Goal: Transaction & Acquisition: Download file/media

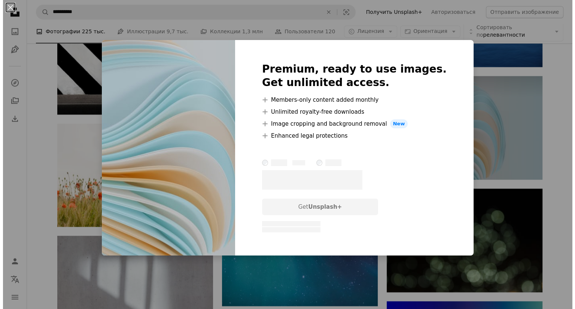
scroll to position [18619, 0]
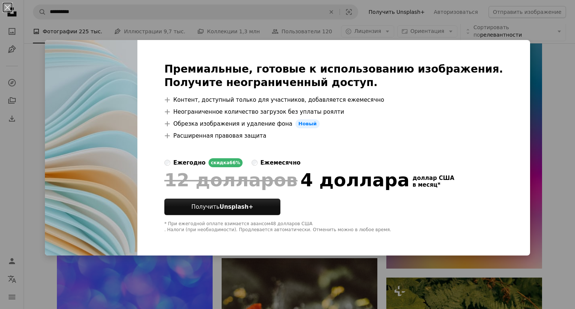
drag, startPoint x: 513, startPoint y: 67, endPoint x: 565, endPoint y: 62, distance: 51.6
click at [523, 67] on div "Премиальные, готовые к использованию изображения. Получите неограниченный досту…" at bounding box center [333, 148] width 393 height 216
click at [562, 58] on div "An X shape Премиальные, готовые к использованию изображения. Получите неогранич…" at bounding box center [287, 154] width 575 height 309
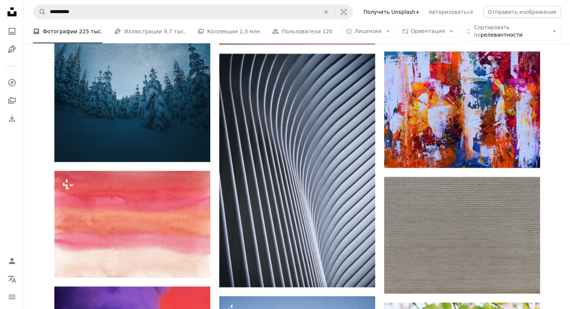
scroll to position [25775, 0]
